Goal: Task Accomplishment & Management: Use online tool/utility

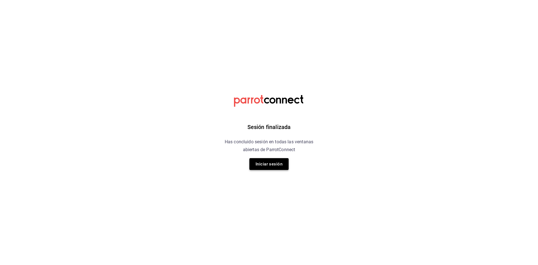
click at [273, 164] on button "Iniciar sesión" at bounding box center [268, 164] width 39 height 12
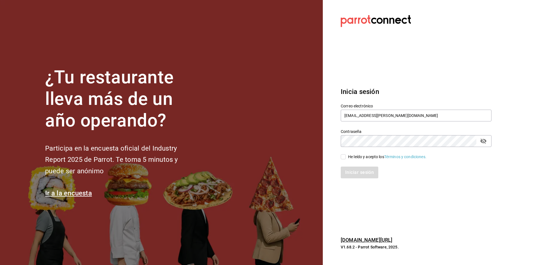
click at [342, 156] on input "He leído y acepto los Términos y condiciones." at bounding box center [343, 156] width 5 height 5
checkbox input "true"
click at [345, 171] on button "Iniciar sesión" at bounding box center [360, 172] width 38 height 12
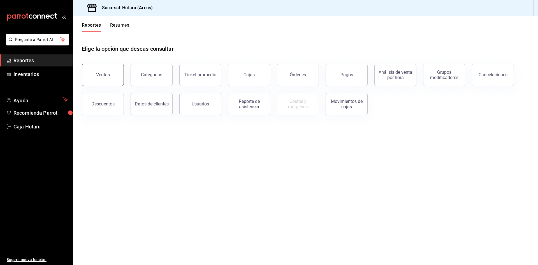
click at [94, 68] on button "Ventas" at bounding box center [103, 75] width 42 height 22
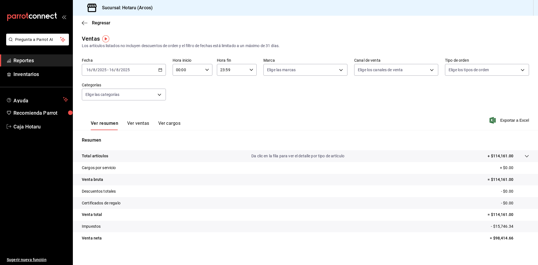
click at [162, 68] on div "[DATE] [DATE] - [DATE] [DATE]" at bounding box center [124, 70] width 84 height 12
click at [115, 140] on span "Rango de fechas" at bounding box center [108, 137] width 43 height 6
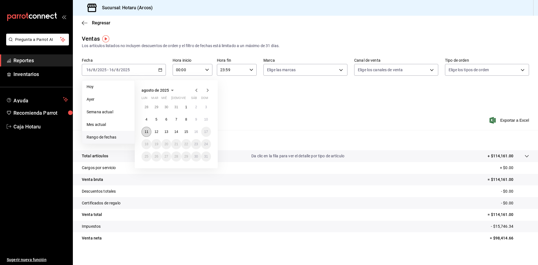
click at [146, 129] on button "11" at bounding box center [147, 132] width 10 height 10
click at [188, 134] on button "15" at bounding box center [186, 132] width 10 height 10
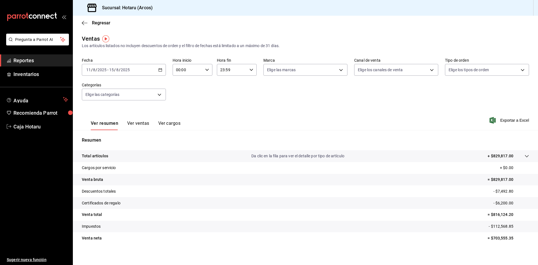
click at [208, 69] on div "00:00 Hora inicio" at bounding box center [193, 70] width 40 height 12
click at [181, 94] on span "05" at bounding box center [181, 95] width 11 height 4
type input "05:00"
click at [173, 90] on button "05" at bounding box center [182, 95] width 18 height 11
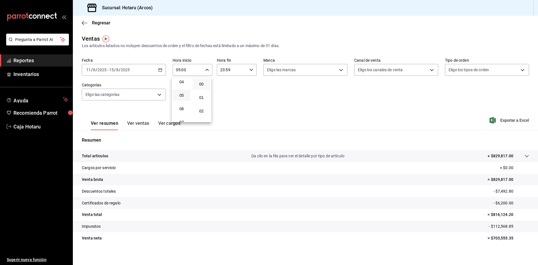
click at [173, 90] on button "05" at bounding box center [182, 95] width 18 height 11
click at [206, 84] on span "00" at bounding box center [201, 84] width 11 height 4
click at [249, 71] on div at bounding box center [269, 132] width 538 height 265
click at [251, 70] on icon "button" at bounding box center [251, 70] width 4 height 4
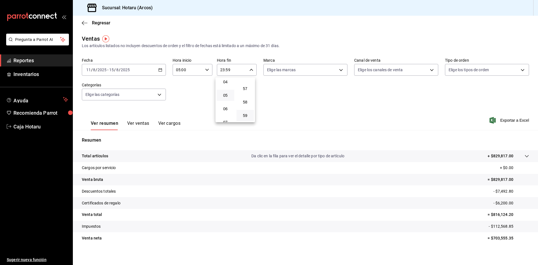
click at [224, 98] on button "05" at bounding box center [226, 95] width 18 height 11
click at [247, 84] on span "00" at bounding box center [245, 84] width 11 height 4
type input "05:00"
drag, startPoint x: 510, startPoint y: 128, endPoint x: 505, endPoint y: 130, distance: 5.6
click at [508, 130] on div at bounding box center [269, 132] width 538 height 265
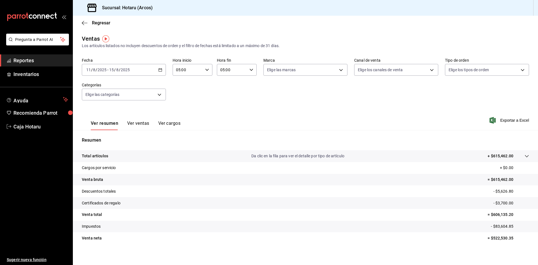
click at [505, 126] on div "Ver resumen Ver ventas Ver cargos Exportar a Excel" at bounding box center [305, 118] width 465 height 23
drag, startPoint x: 504, startPoint y: 121, endPoint x: 498, endPoint y: 123, distance: 6.0
click at [504, 121] on span "Exportar a Excel" at bounding box center [510, 120] width 38 height 7
